Goal: Task Accomplishment & Management: Complete application form

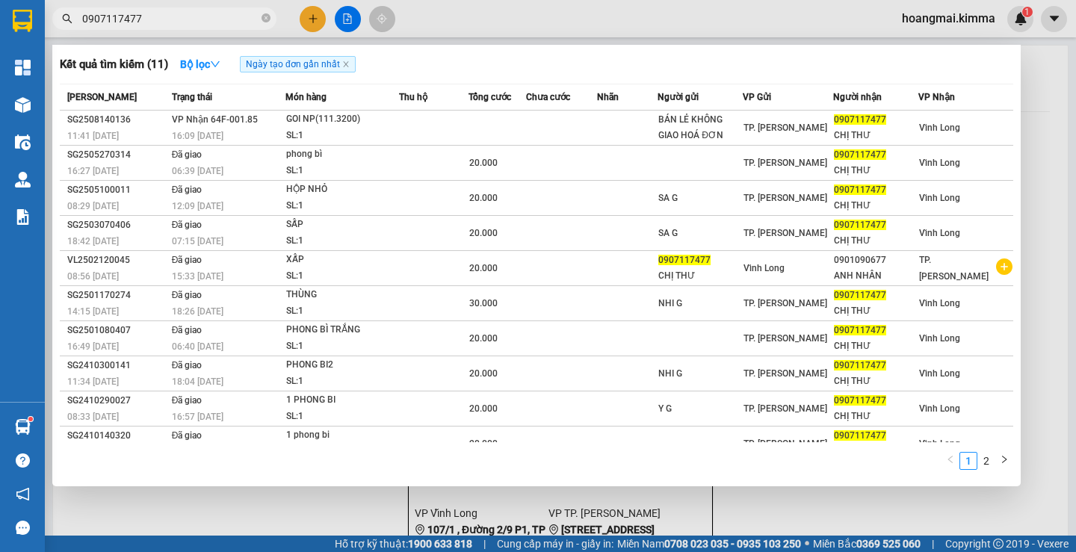
click at [311, 14] on div at bounding box center [538, 276] width 1076 height 552
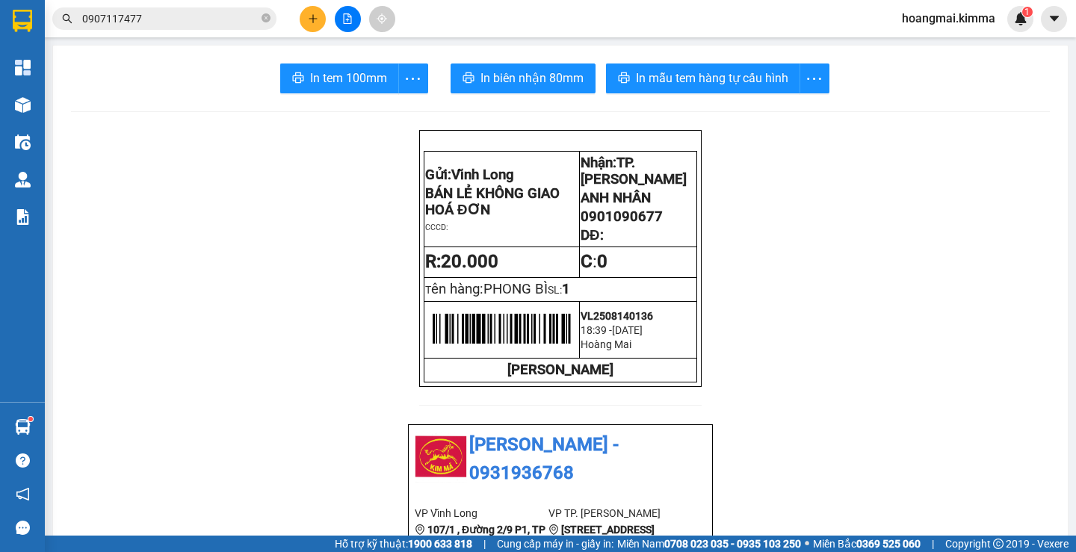
click at [320, 16] on button at bounding box center [313, 19] width 26 height 26
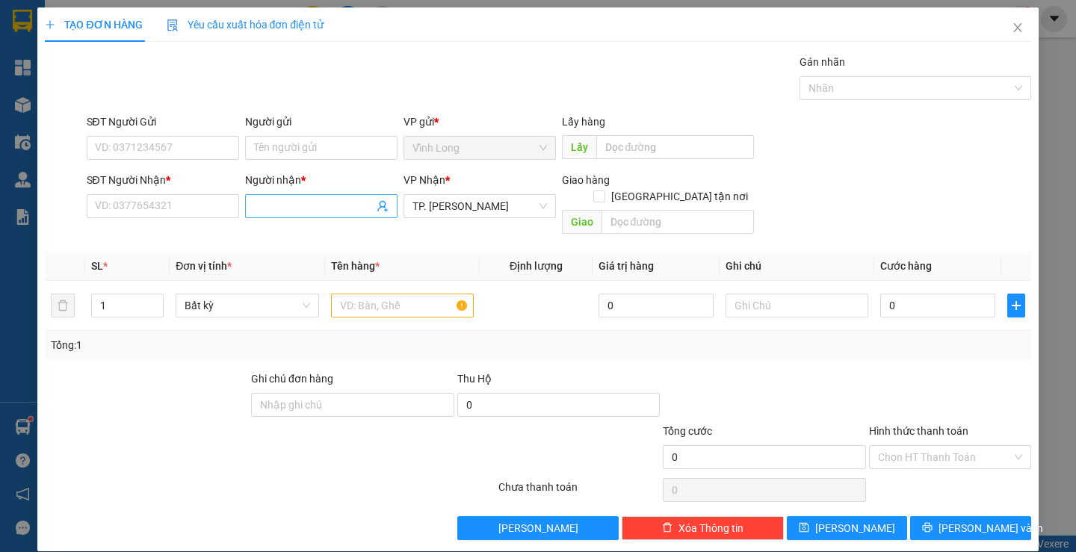
click at [281, 212] on input "Người nhận *" at bounding box center [314, 206] width 120 height 16
type input "CTY NHẤT"
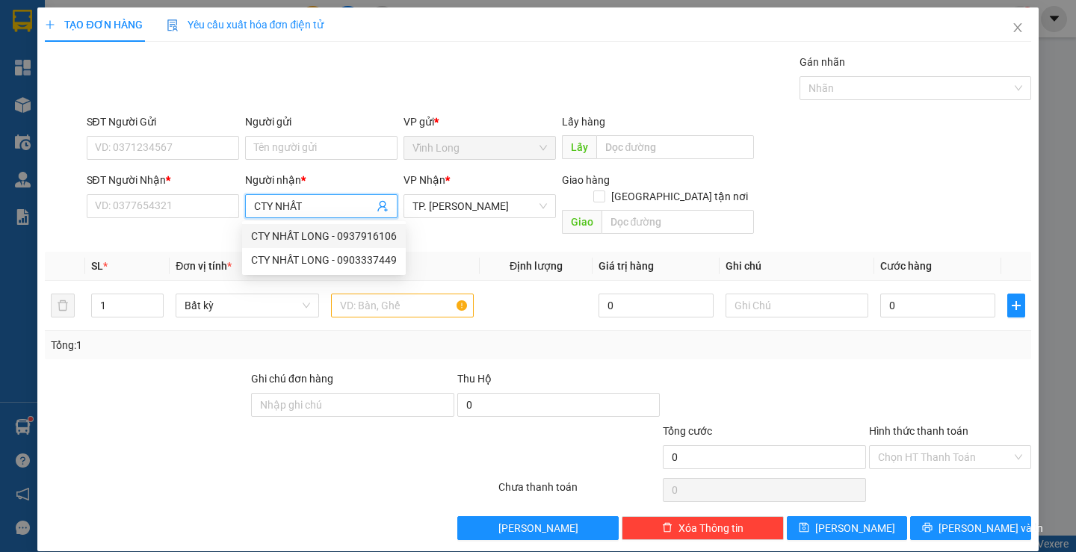
click at [342, 238] on div "CTY NHẤT LONG - 0937916106" at bounding box center [324, 236] width 146 height 16
type input "0937916106"
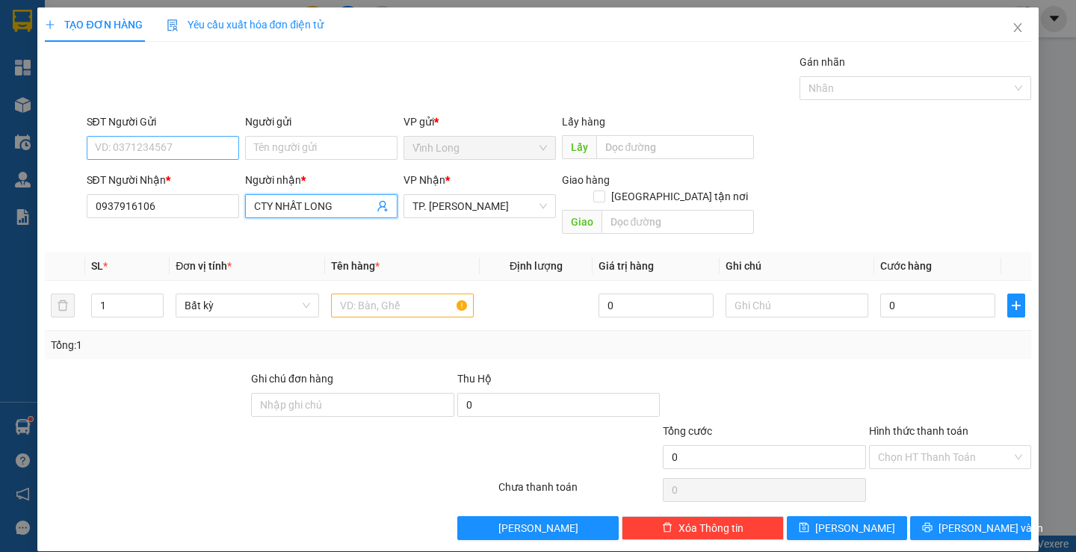
type input "CTY NHẤT LONG"
click at [200, 146] on input "SĐT Người Gửi" at bounding box center [163, 148] width 152 height 24
click at [398, 294] on input "text" at bounding box center [402, 306] width 143 height 24
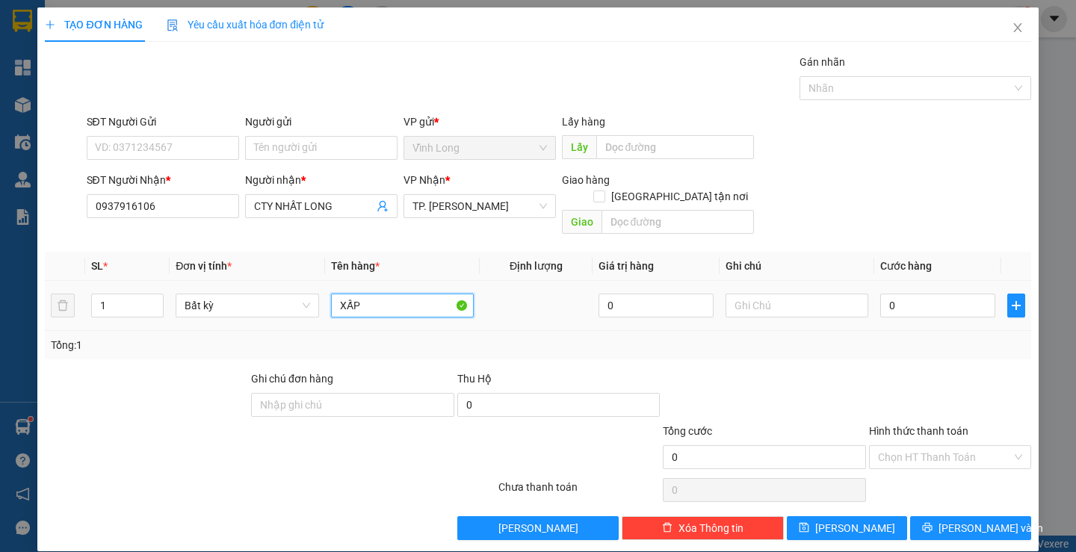
type input "XẤP"
type input "THƯ"
type input "2"
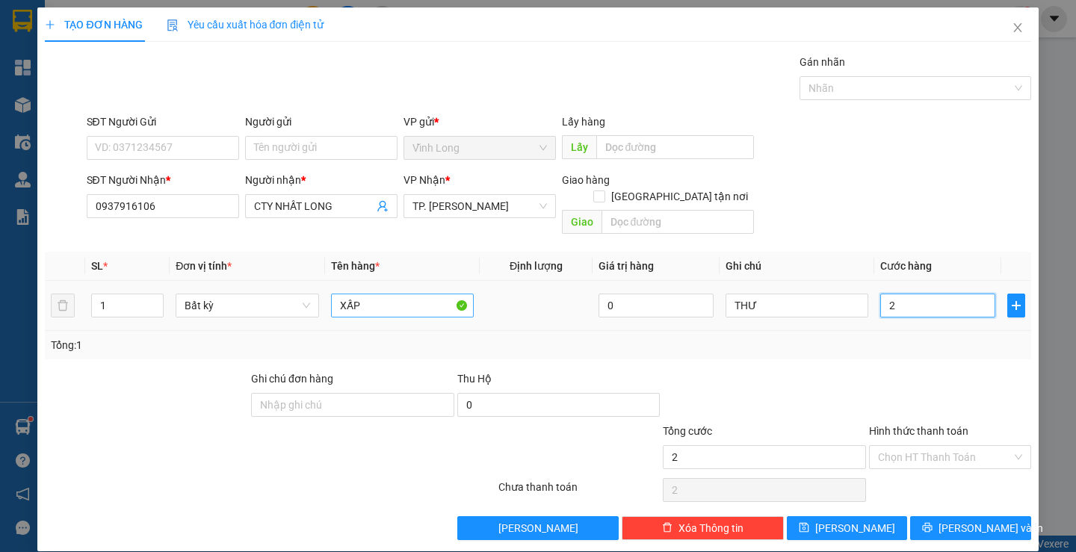
type input "20"
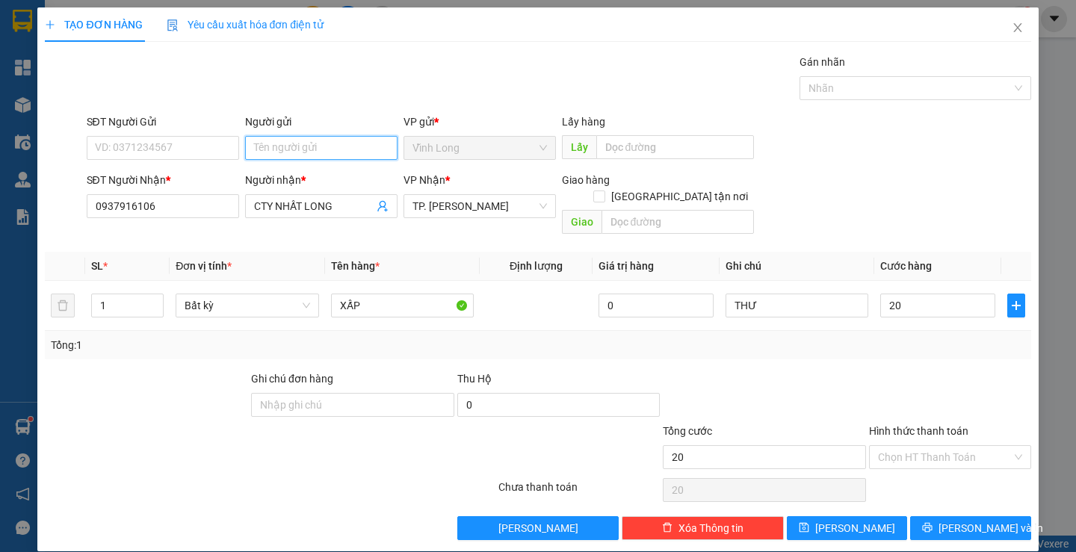
type input "20.000"
click at [297, 138] on input "Người gửi" at bounding box center [321, 148] width 152 height 24
type input "BÁN"
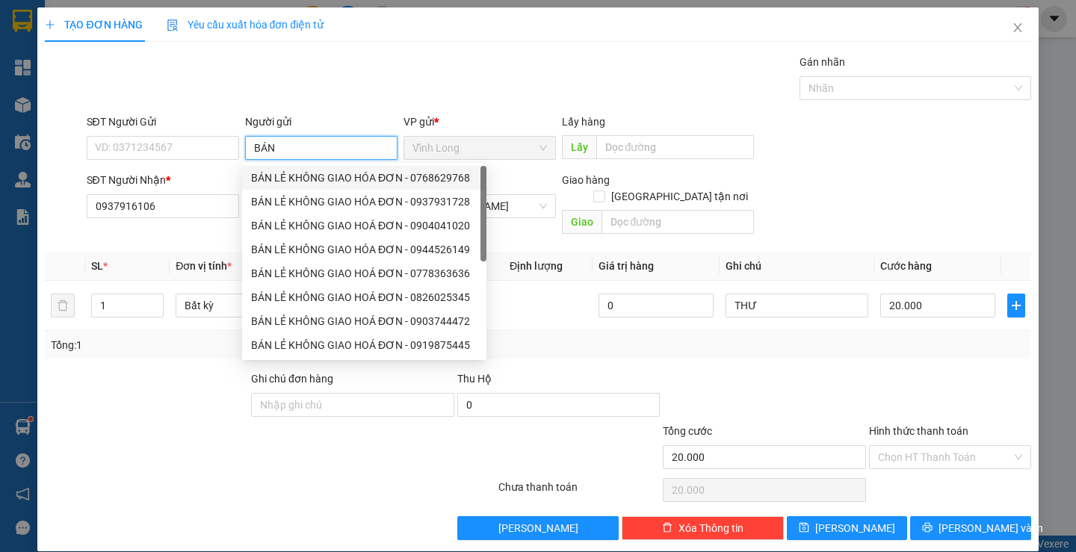
drag, startPoint x: 314, startPoint y: 175, endPoint x: 235, endPoint y: 167, distance: 79.7
click at [311, 175] on div "BÁN LẺ KHÔNG GIAO HÓA ĐƠN - 0768629768" at bounding box center [364, 178] width 226 height 16
type input "0768629768"
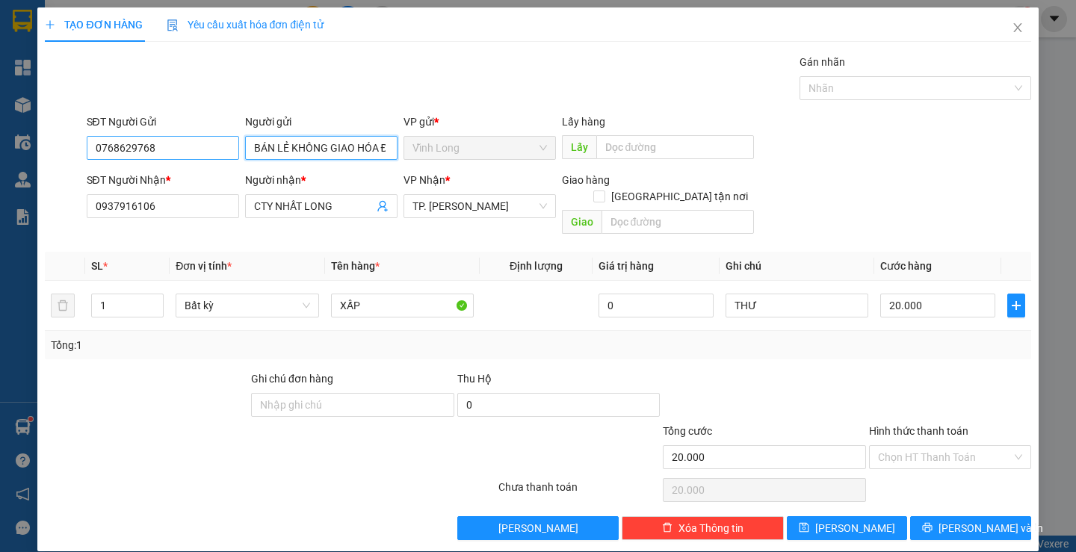
type input "BÁN LẺ KHÔNG GIAO HÓA ĐƠN"
drag, startPoint x: 215, startPoint y: 153, endPoint x: 255, endPoint y: 82, distance: 81.3
click at [3, 139] on div "TẠO ĐƠN HÀNG Yêu cầu xuất hóa đơn điện tử Transit Pickup Surcharge Ids Transit …" at bounding box center [538, 276] width 1076 height 552
click at [960, 446] on input "Hình thức thanh toán" at bounding box center [945, 457] width 134 height 22
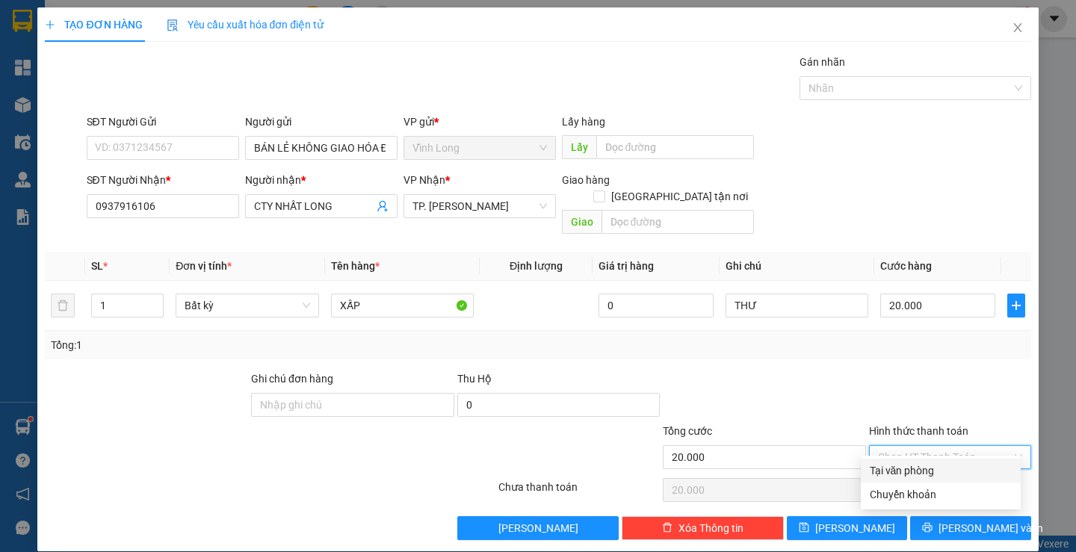
click at [945, 464] on div "Tại văn phòng" at bounding box center [941, 471] width 142 height 16
type input "0"
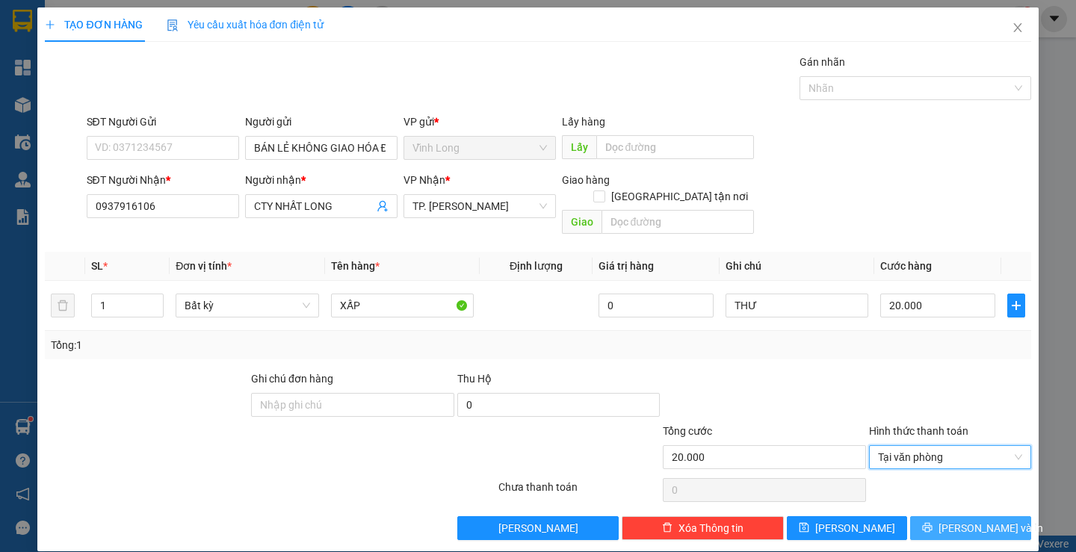
drag, startPoint x: 945, startPoint y: 511, endPoint x: 863, endPoint y: 487, distance: 85.6
click at [941, 516] on button "[PERSON_NAME] và In" at bounding box center [970, 528] width 120 height 24
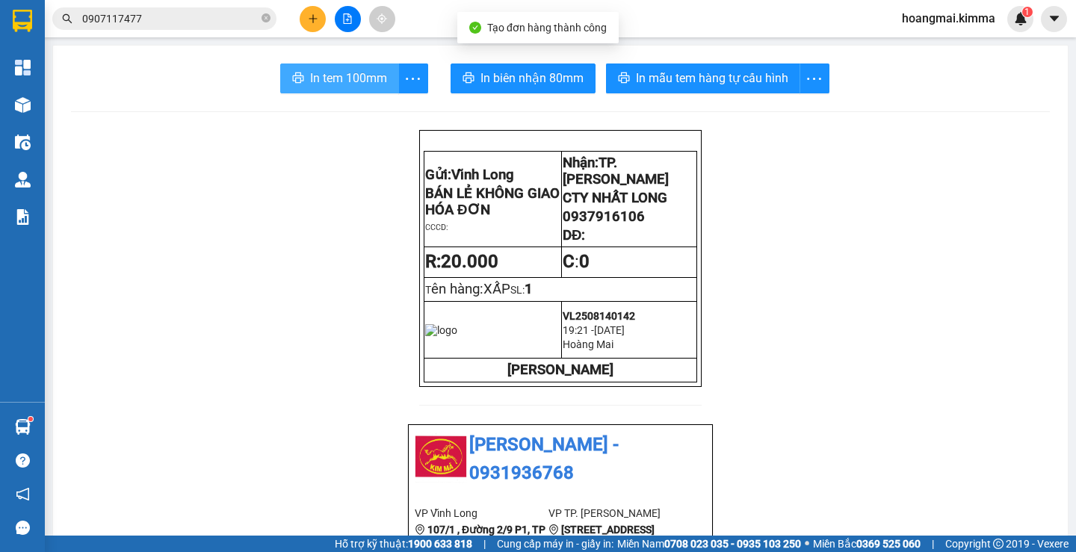
click at [335, 81] on span "In tem 100mm" at bounding box center [348, 78] width 77 height 19
